Goal: Find specific page/section

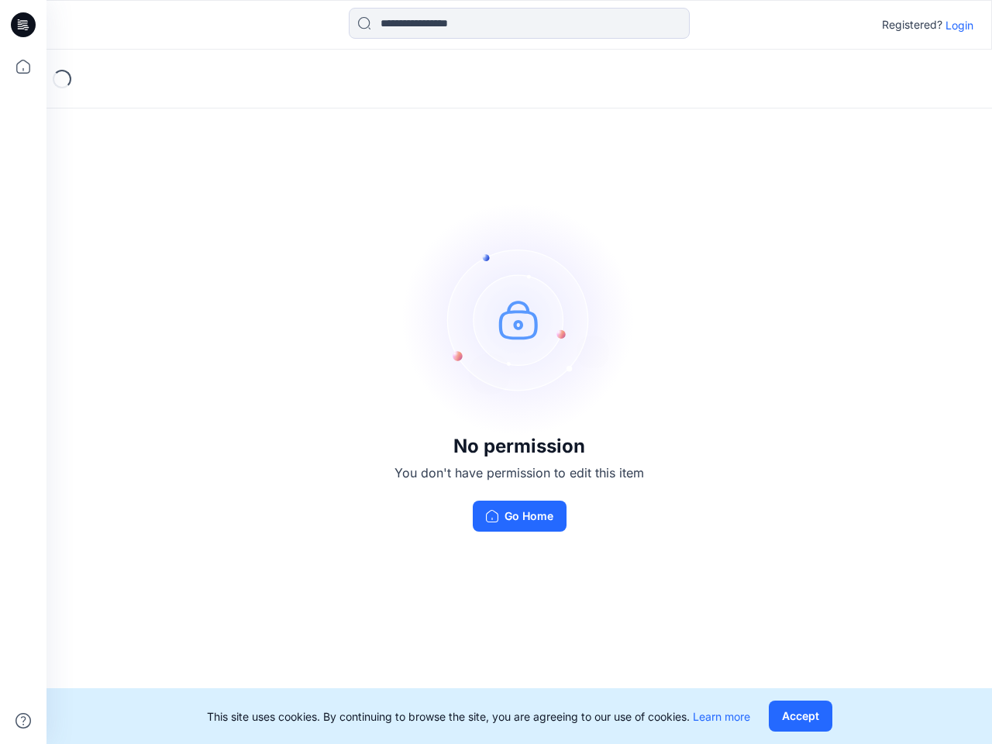
click at [496, 372] on img at bounding box center [519, 319] width 233 height 233
click at [24, 25] on icon at bounding box center [25, 25] width 6 height 1
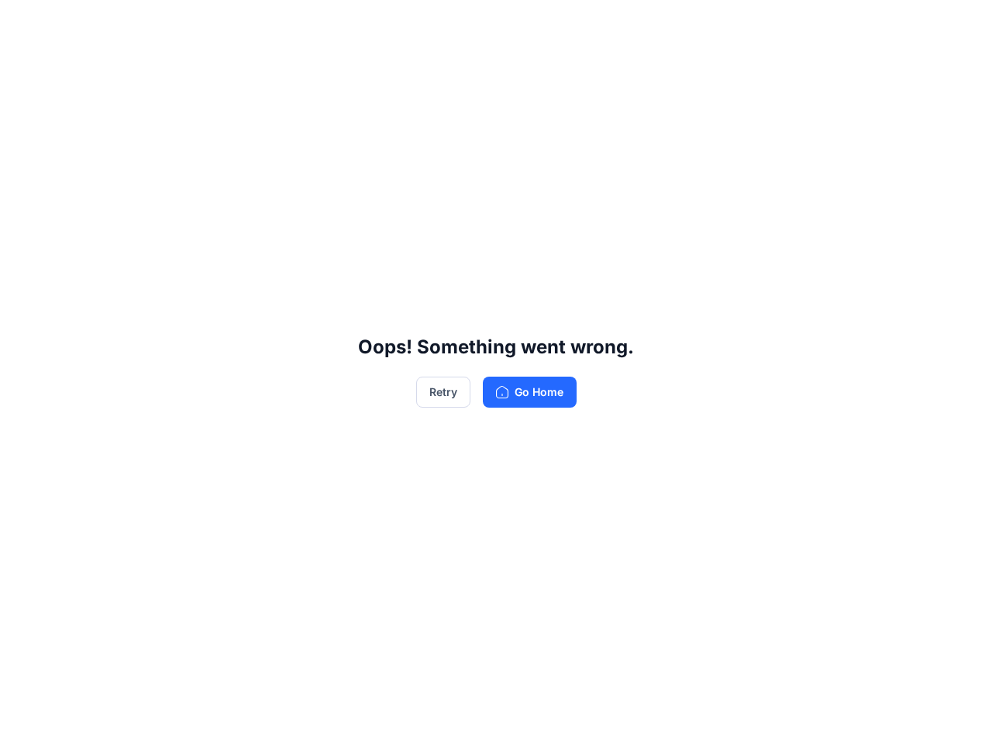
click at [23, 67] on div "Oops! Something went wrong. Retry Go Home" at bounding box center [496, 372] width 992 height 744
click at [23, 721] on div "Oops! Something went wrong. Retry Go Home" at bounding box center [496, 372] width 992 height 744
click at [519, 23] on div "Oops! Something went wrong. Retry Go Home" at bounding box center [496, 372] width 992 height 744
click at [960, 25] on div "Oops! Something went wrong. Retry Go Home" at bounding box center [496, 372] width 992 height 744
click at [800, 716] on div "Oops! Something went wrong. Retry Go Home" at bounding box center [496, 372] width 992 height 744
